Goal: Information Seeking & Learning: Check status

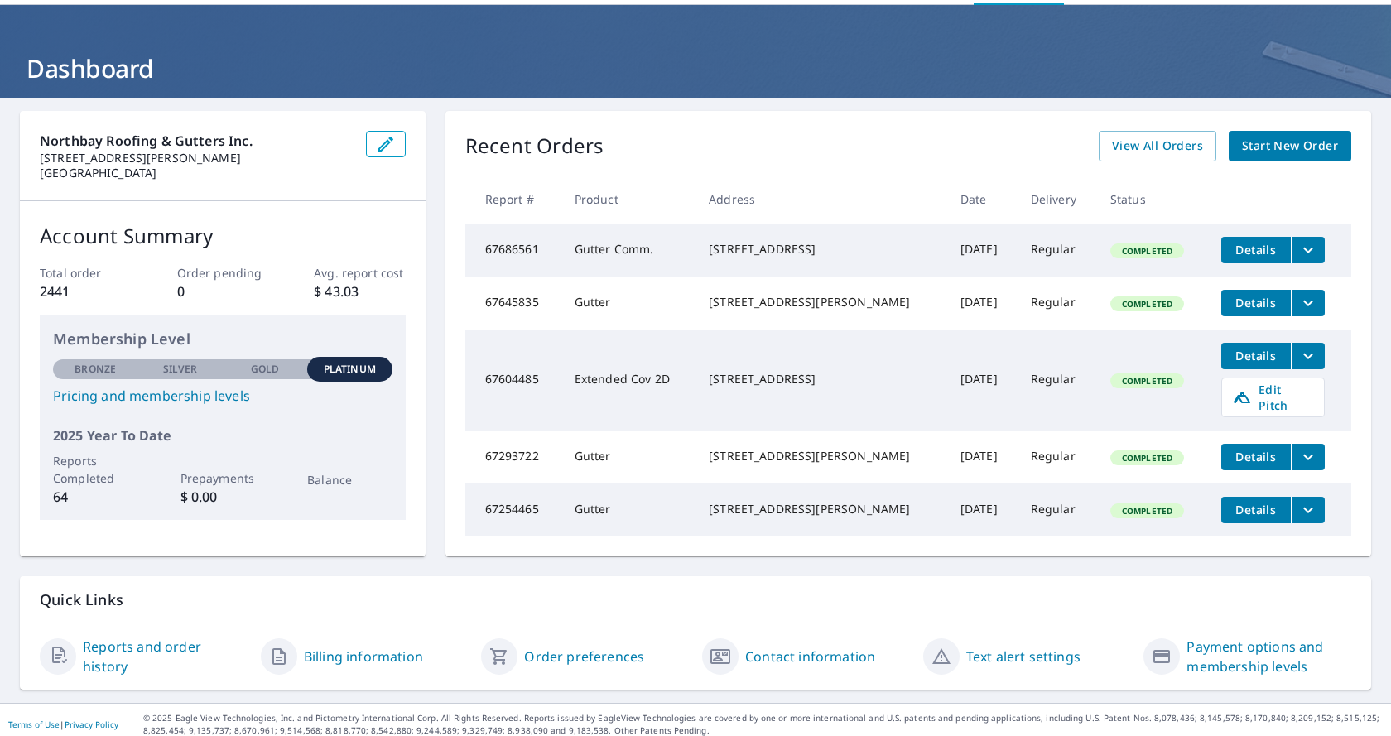
scroll to position [79, 0]
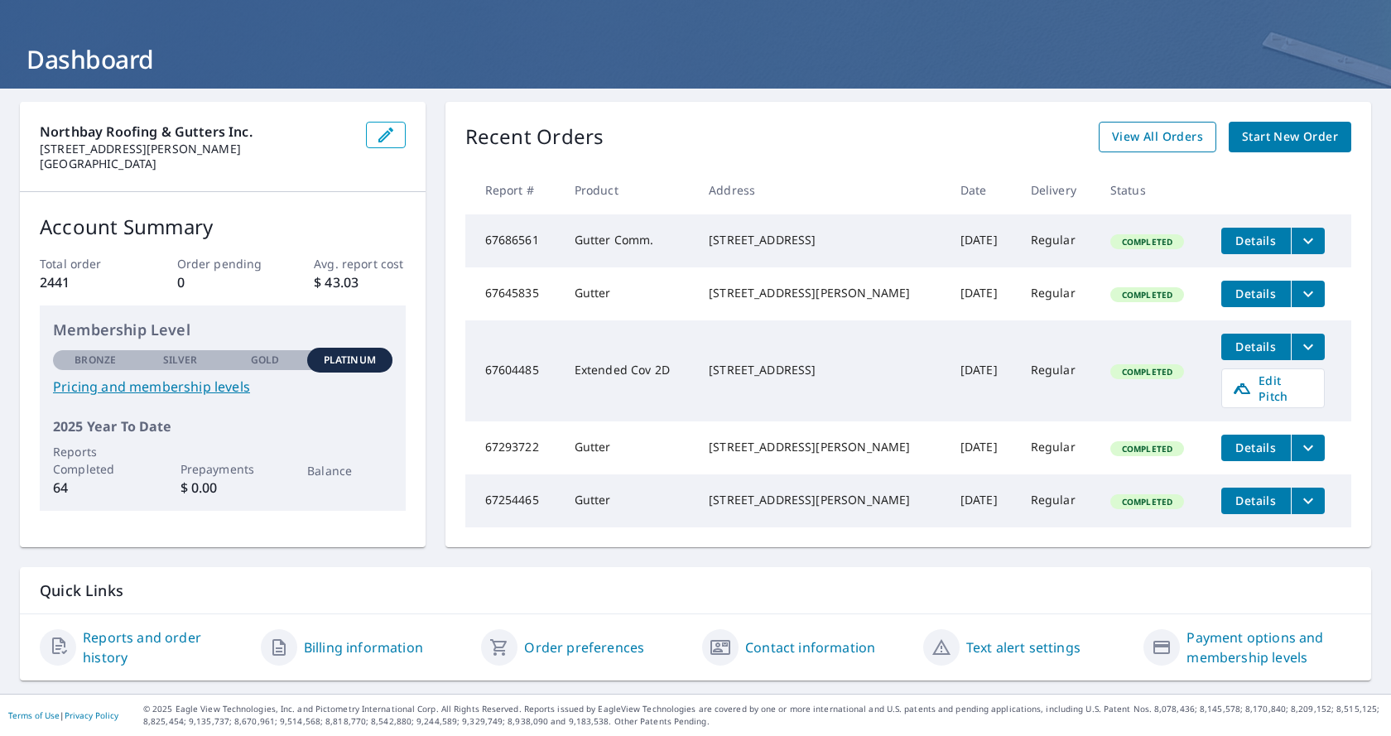
click at [1155, 127] on span "View All Orders" at bounding box center [1157, 137] width 91 height 21
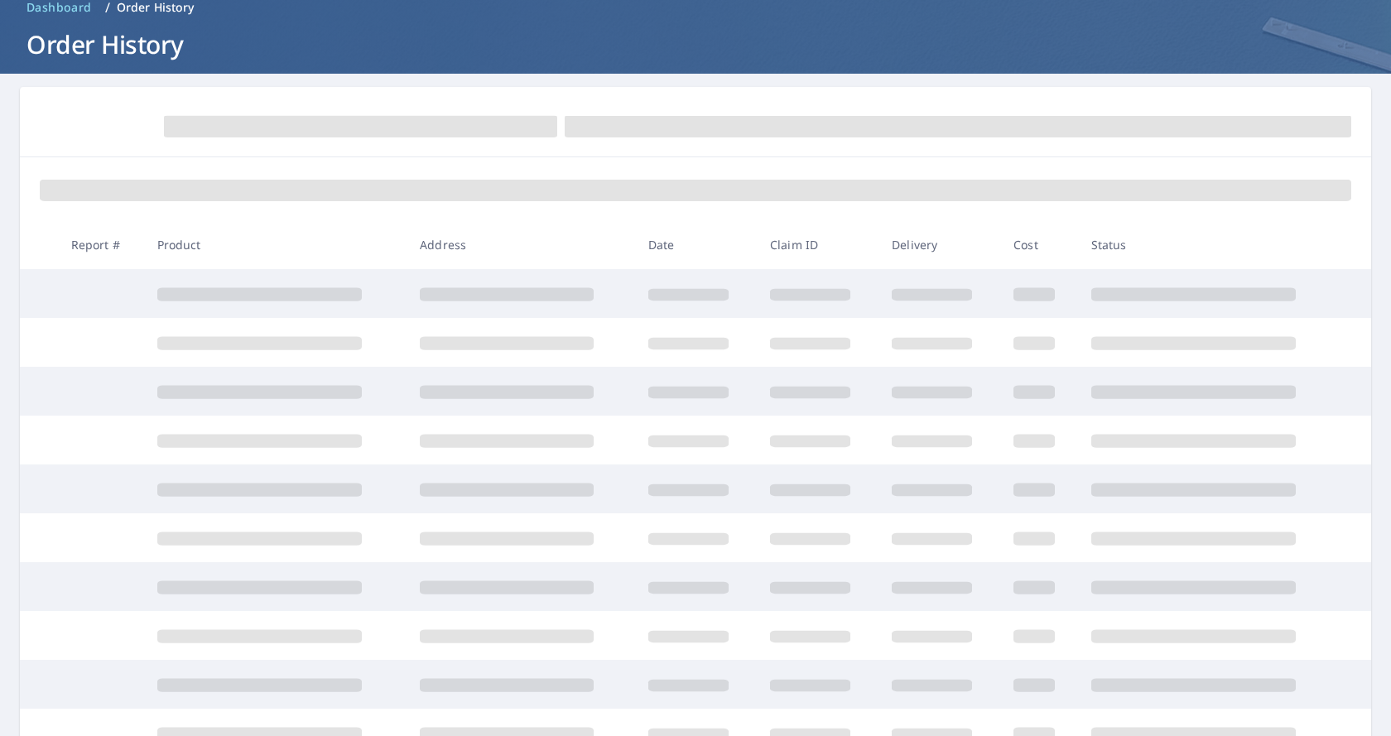
scroll to position [79, 0]
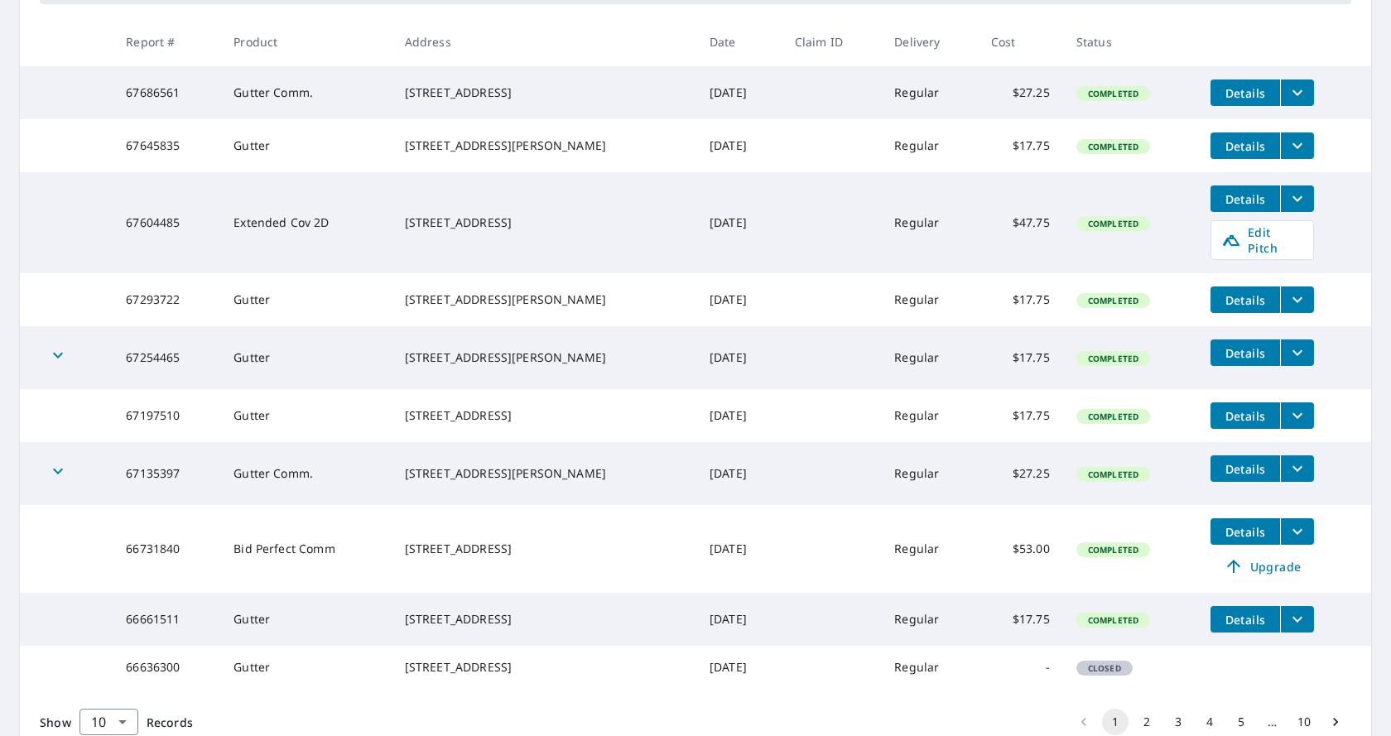
scroll to position [413, 0]
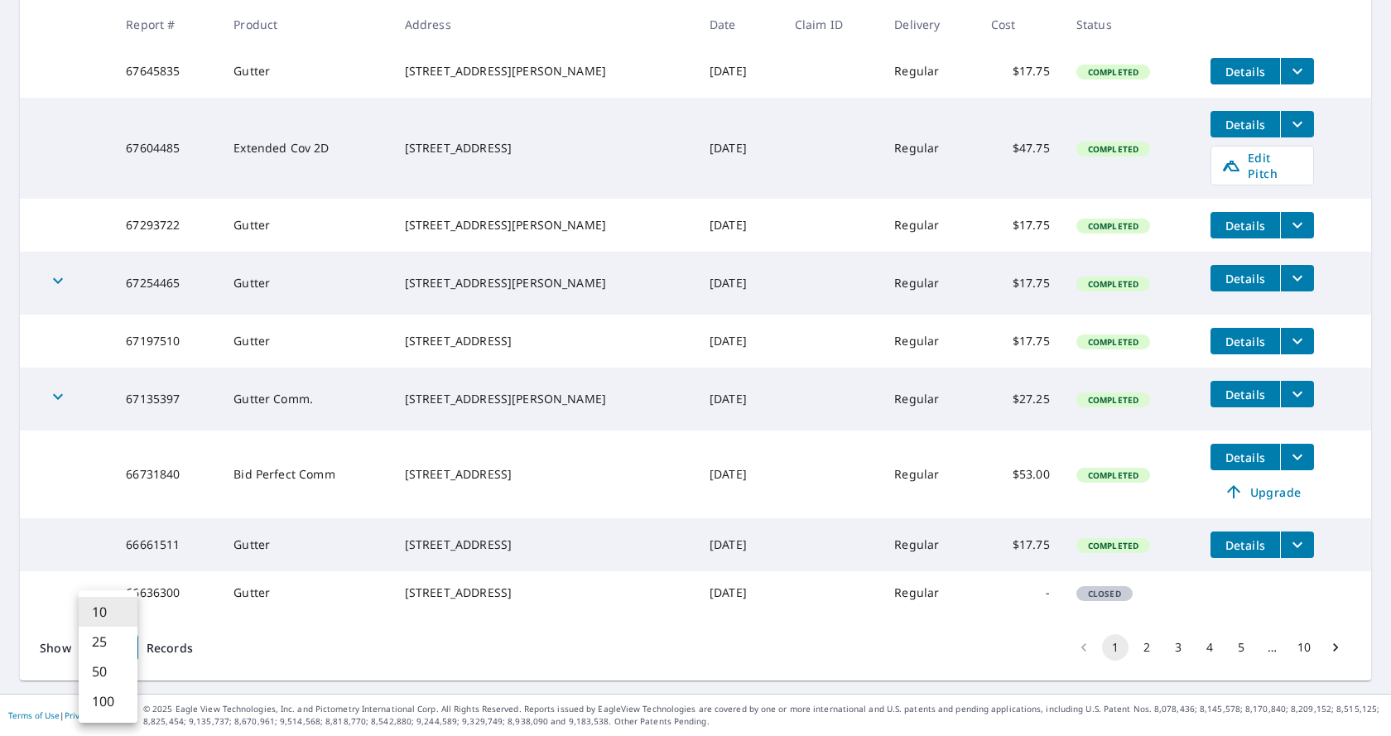
click at [136, 652] on body "NI NI Dashboard Order History Order NI Dashboard / Order History Order History …" at bounding box center [695, 368] width 1391 height 736
click at [109, 706] on li "100" at bounding box center [108, 701] width 59 height 30
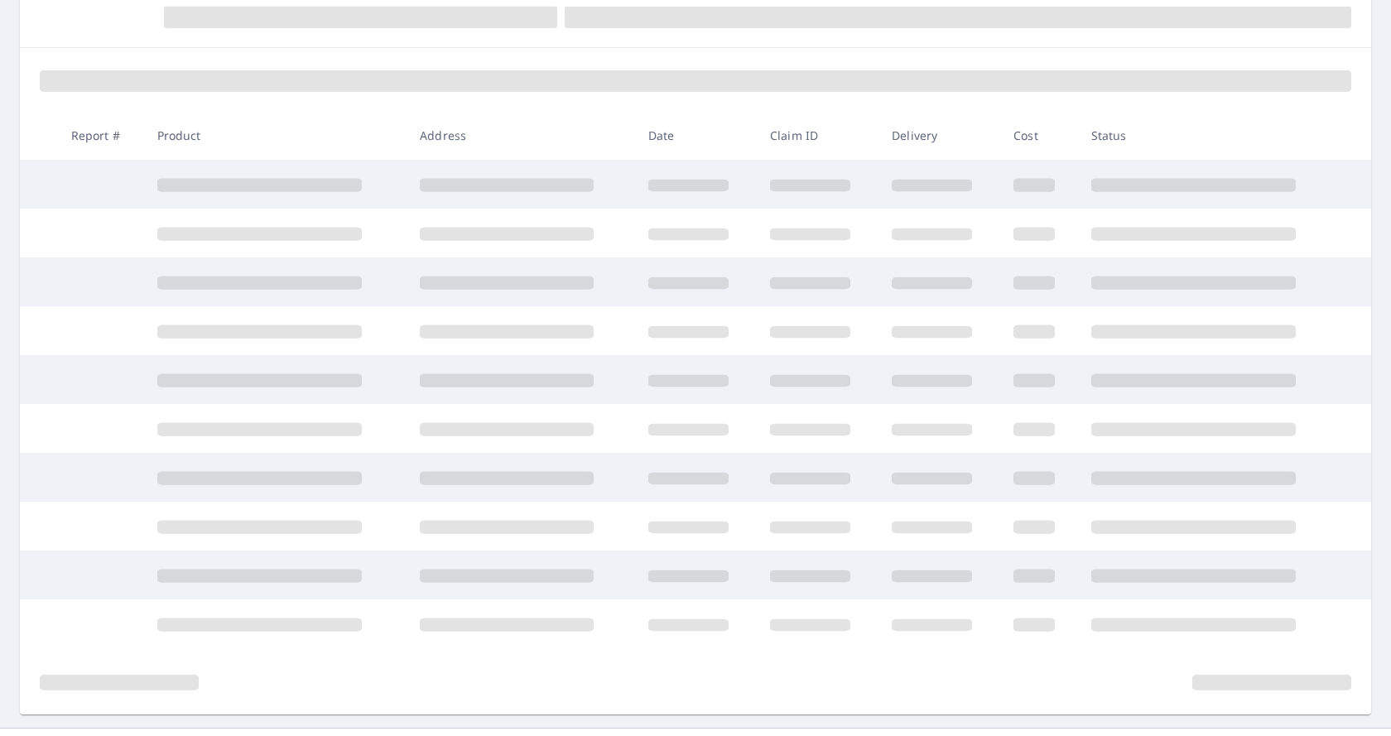
scroll to position [221, 0]
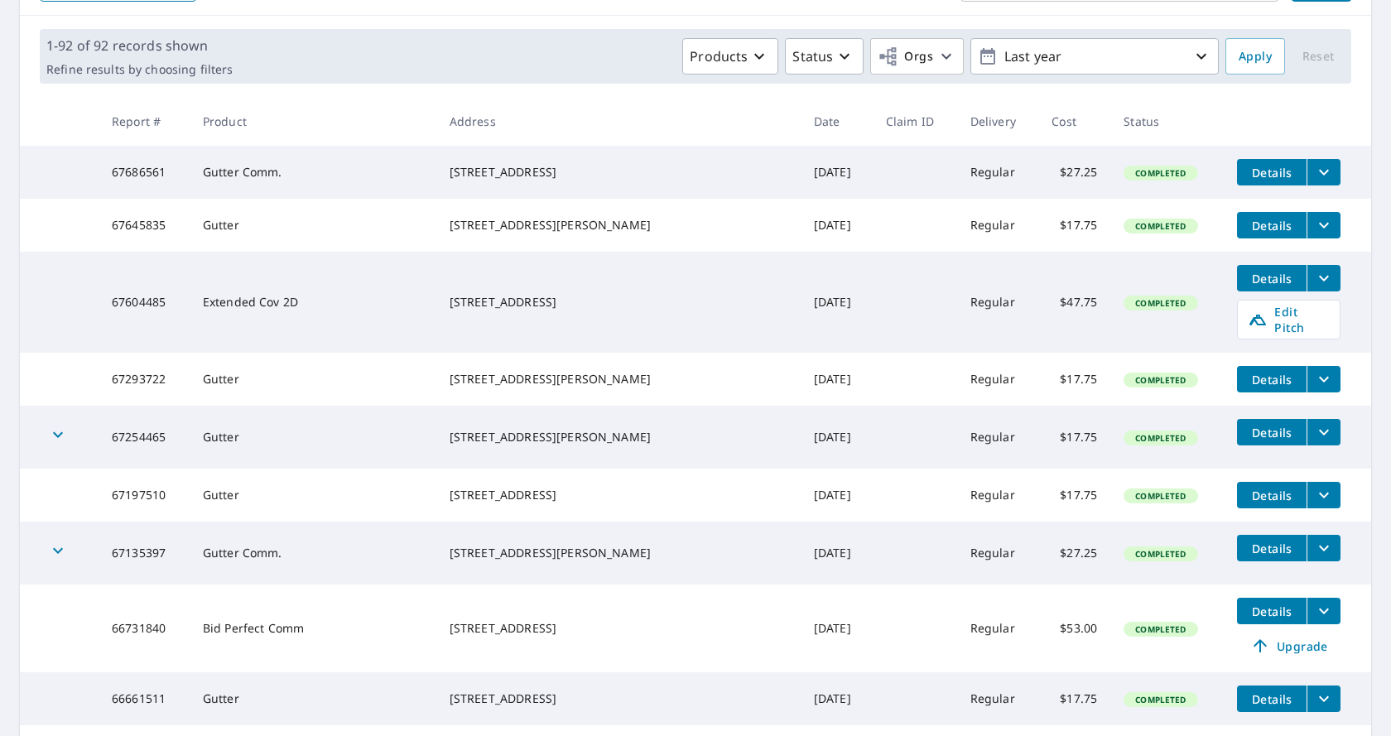
click at [56, 445] on icon "button" at bounding box center [58, 435] width 20 height 20
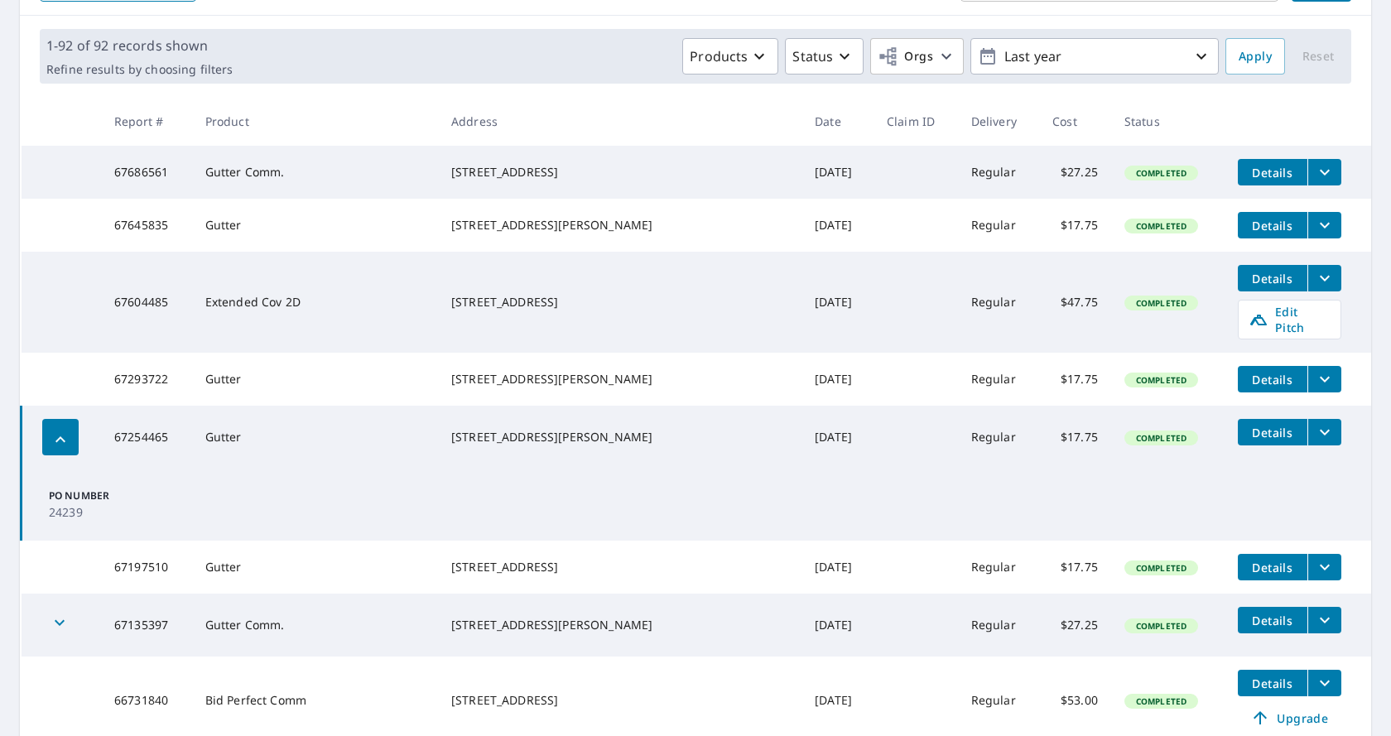
click at [56, 448] on icon "button" at bounding box center [61, 440] width 20 height 20
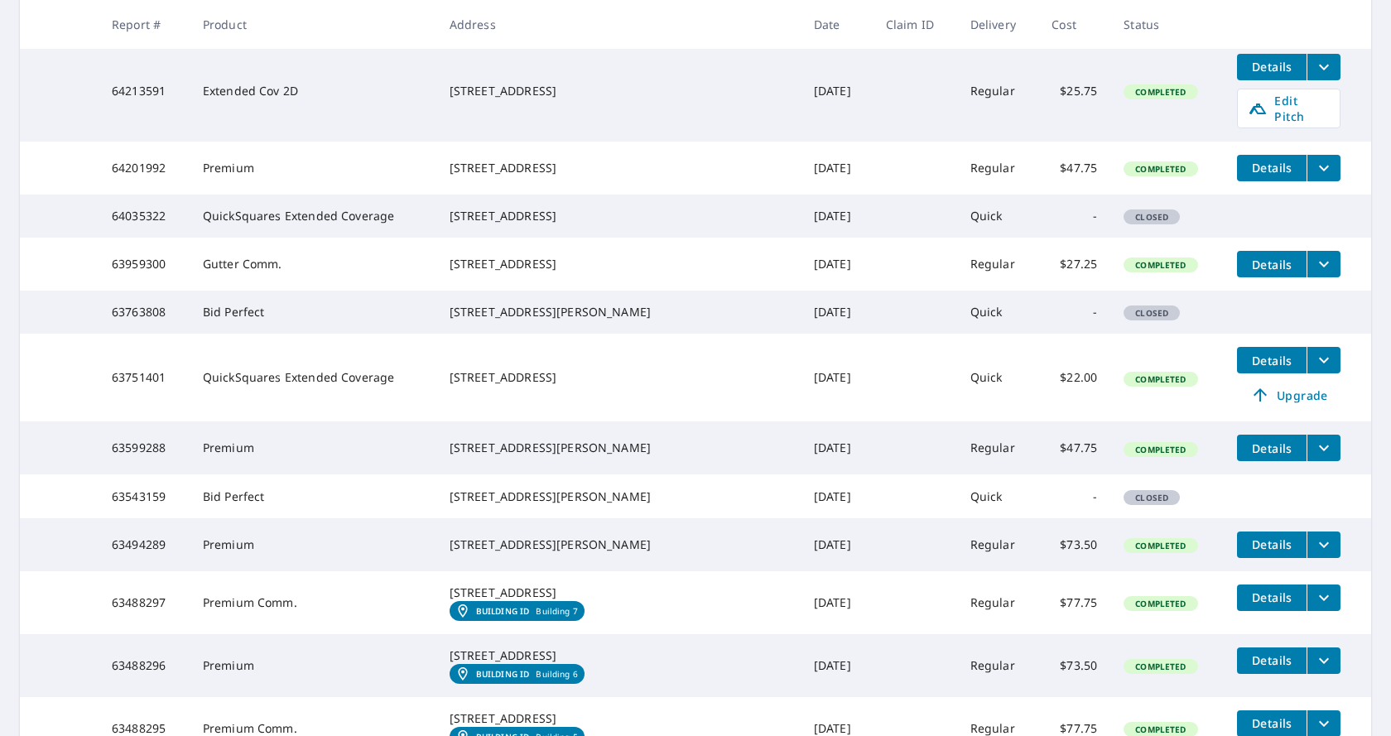
scroll to position [3312, 0]
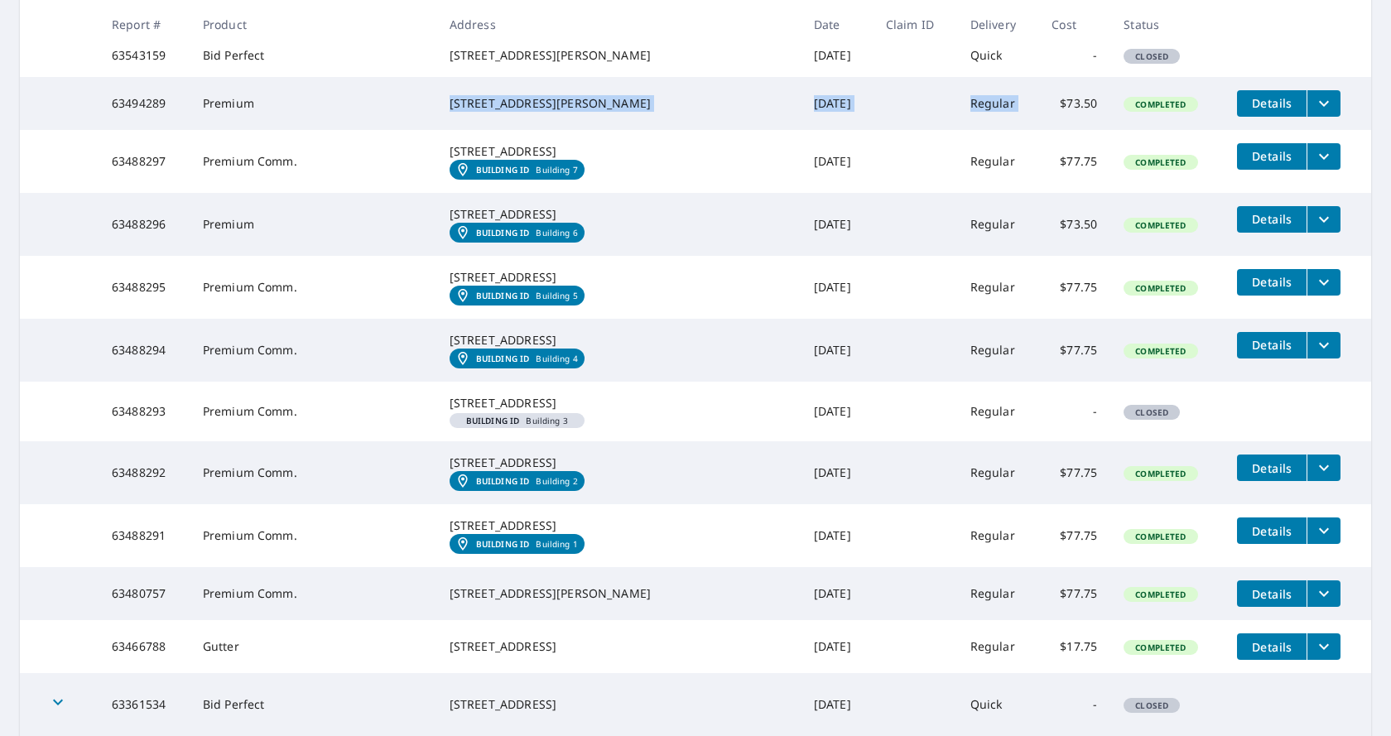
drag, startPoint x: 747, startPoint y: 476, endPoint x: 994, endPoint y: 483, distance: 246.9
click at [994, 130] on tr "63494289 Premium [STREET_ADDRESS][PERSON_NAME] [DATE] Regular $73.50 Completed …" at bounding box center [695, 103] width 1351 height 53
click at [963, 130] on td "Regular" at bounding box center [998, 103] width 82 height 53
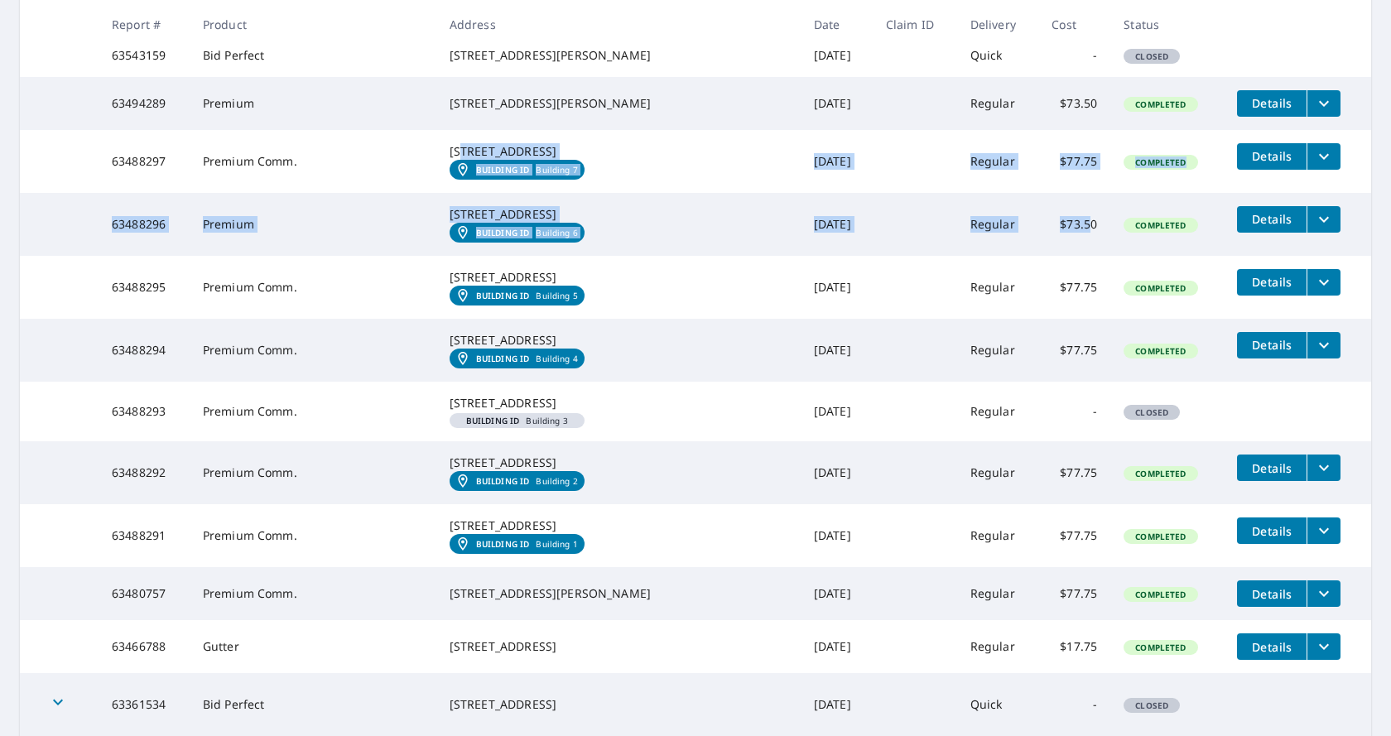
drag, startPoint x: 581, startPoint y: 531, endPoint x: 1054, endPoint y: 641, distance: 485.5
click at [1054, 256] on td "$73.50" at bounding box center [1074, 224] width 72 height 63
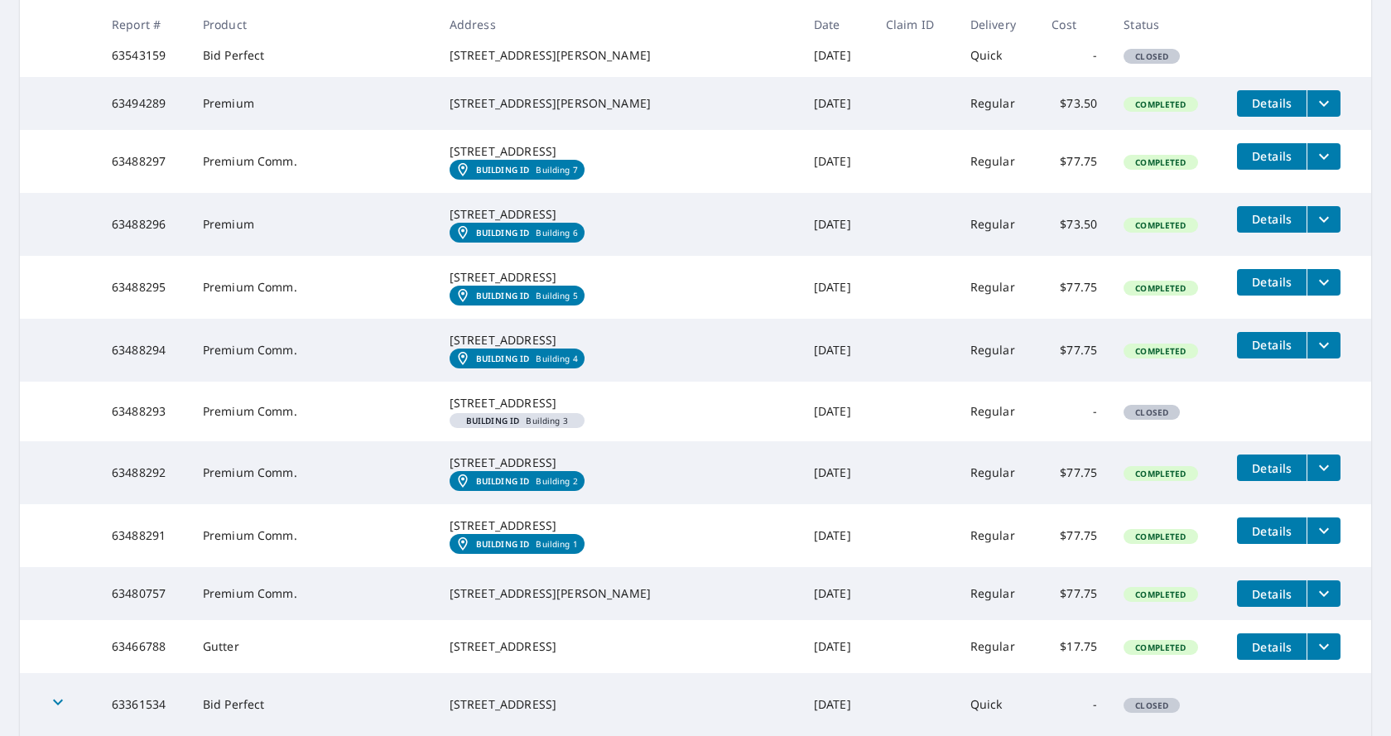
drag, startPoint x: 630, startPoint y: 543, endPoint x: 489, endPoint y: 532, distance: 142.0
click at [489, 160] on div "[STREET_ADDRESS]" at bounding box center [619, 151] width 338 height 17
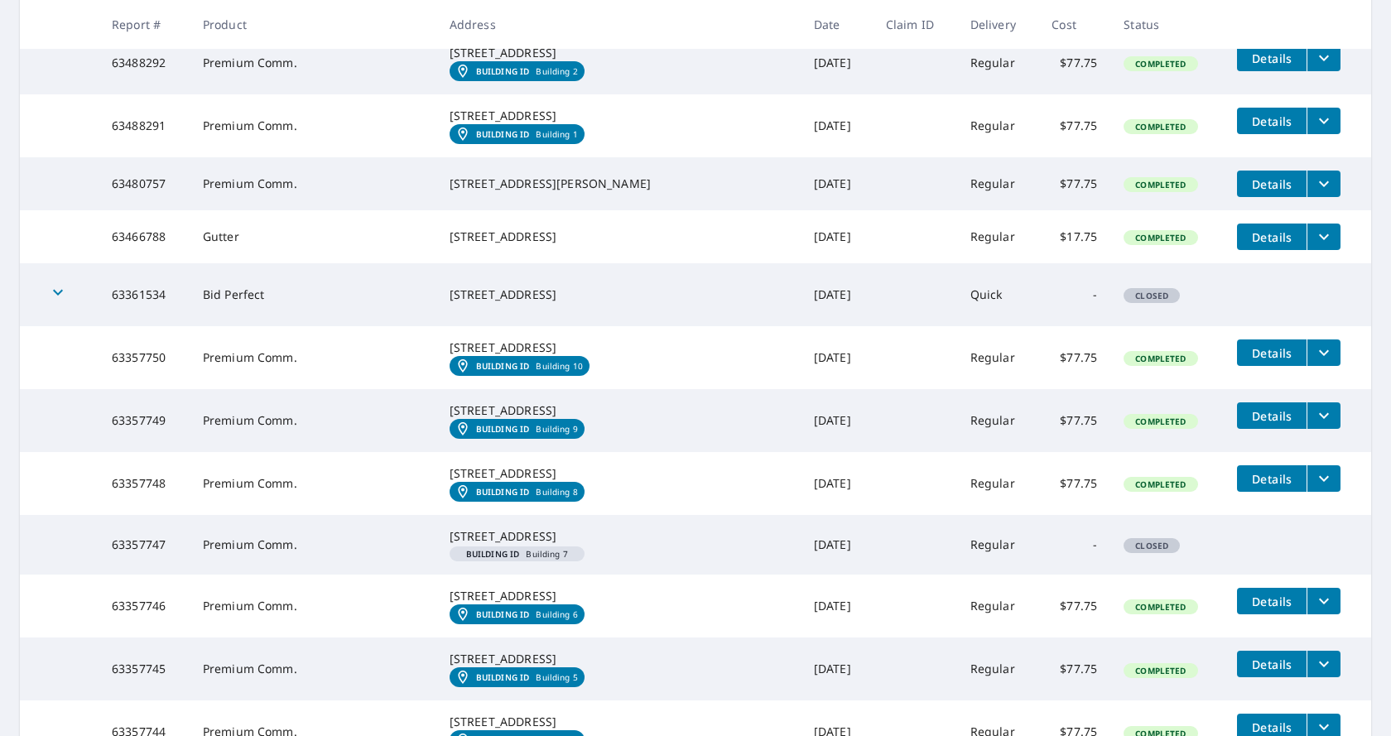
scroll to position [3754, 0]
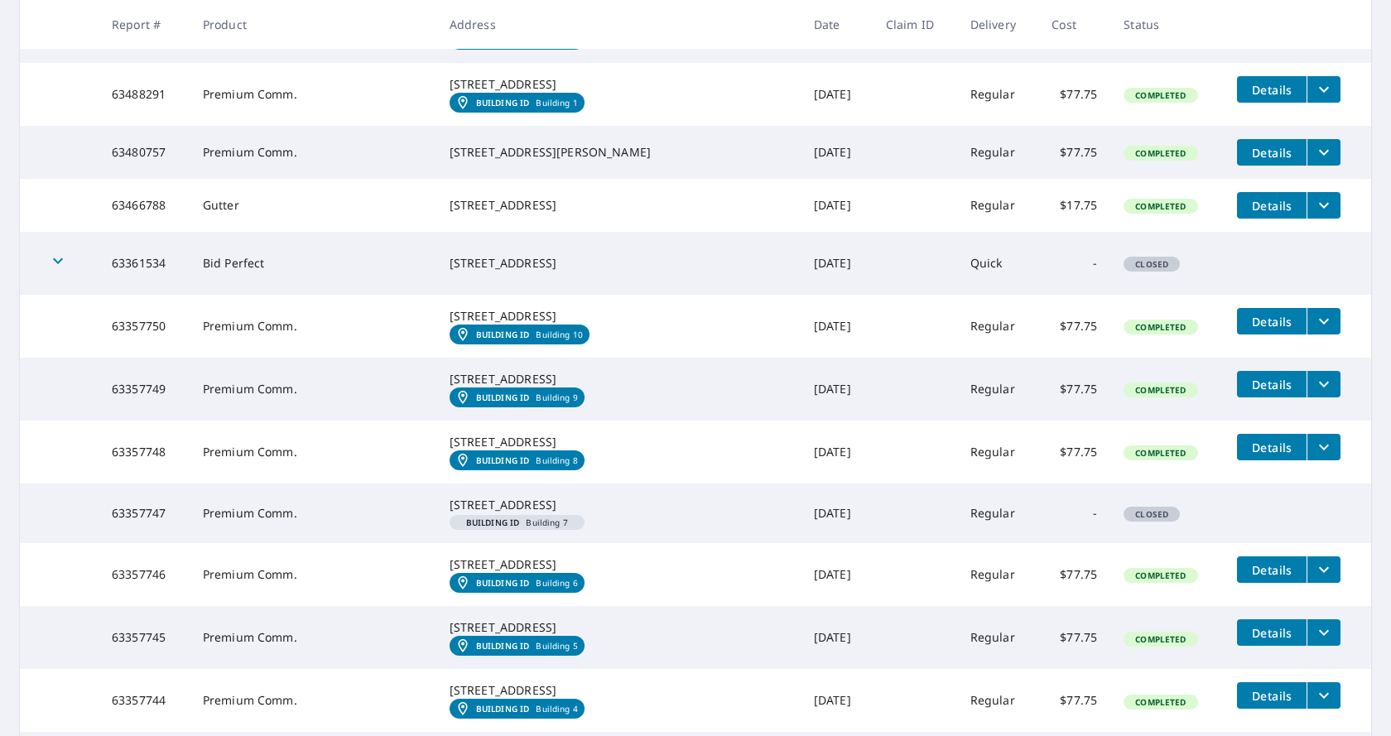
drag, startPoint x: 649, startPoint y: 581, endPoint x: 474, endPoint y: 562, distance: 175.8
click at [474, 126] on td "[STREET_ADDRESS]" at bounding box center [618, 94] width 364 height 63
copy div "[STREET_ADDRESS]"
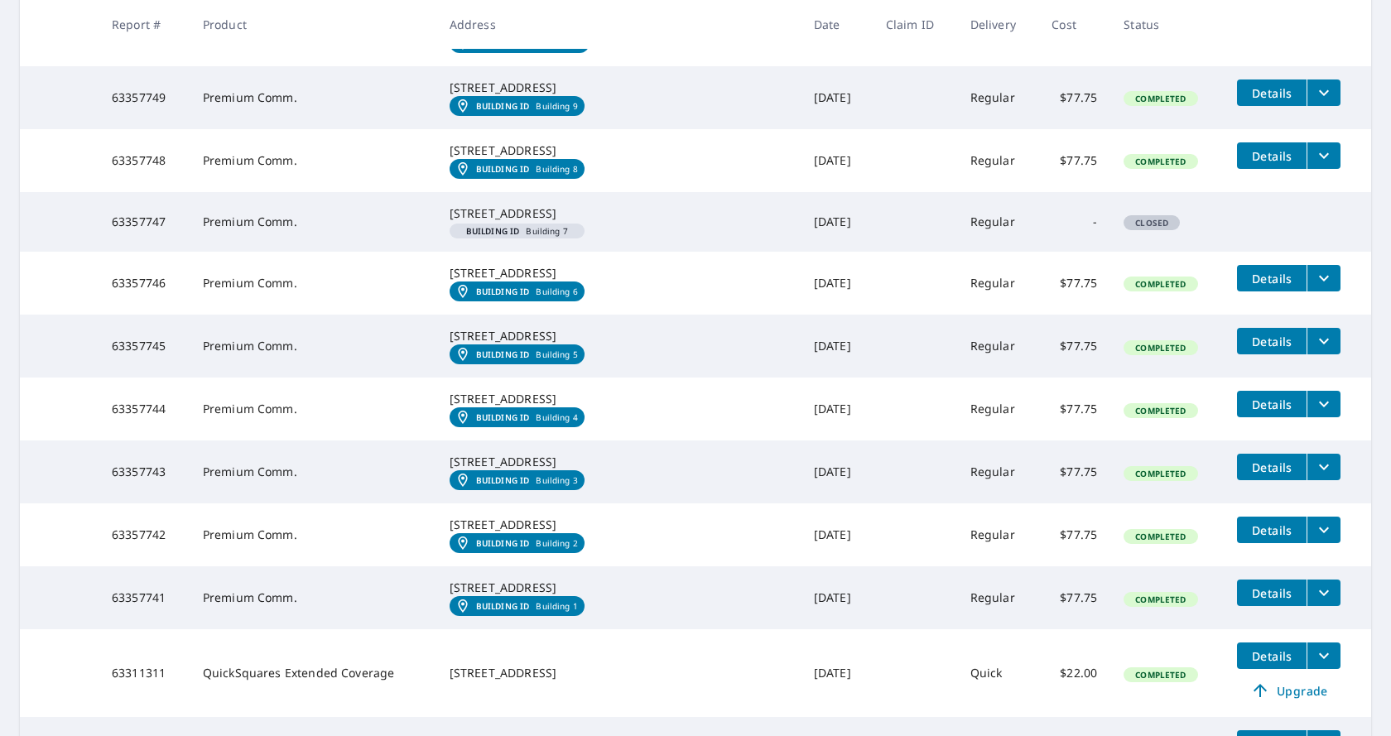
scroll to position [4196, 0]
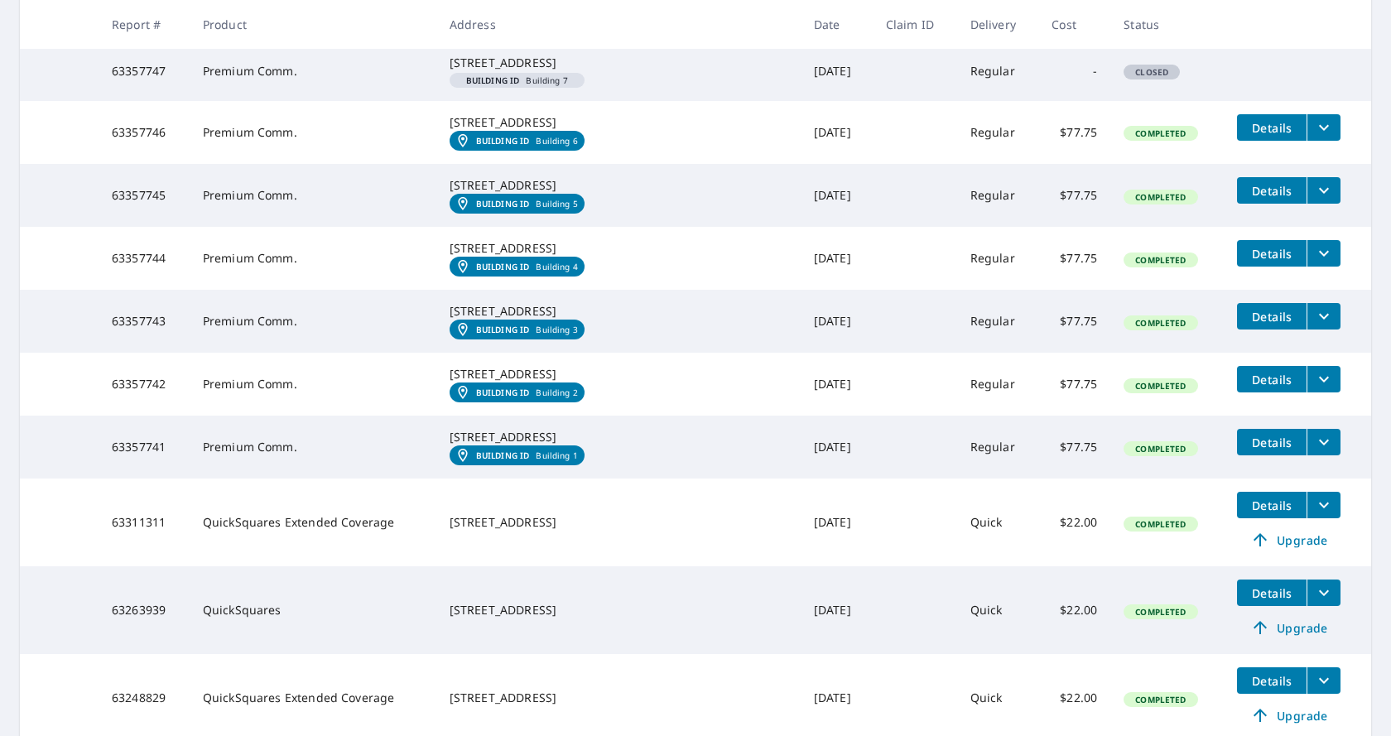
drag, startPoint x: 503, startPoint y: 205, endPoint x: 634, endPoint y: 357, distance: 200.8
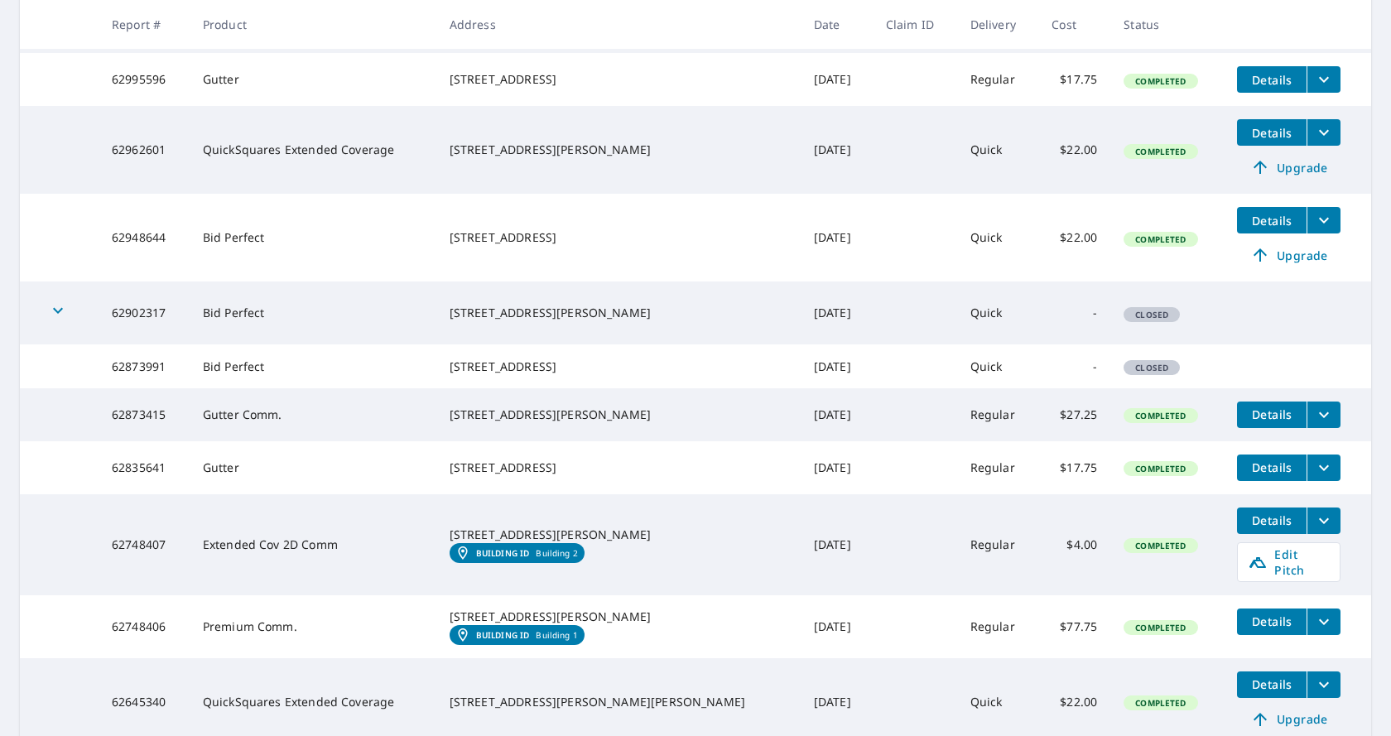
scroll to position [5300, 0]
